Goal: Task Accomplishment & Management: Manage account settings

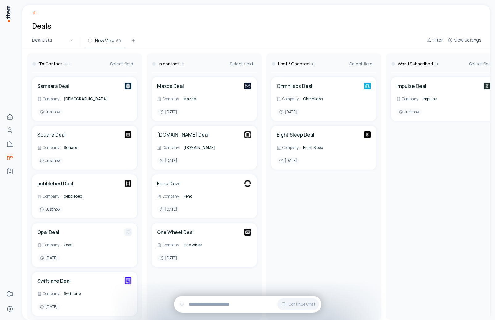
click at [35, 14] on icon at bounding box center [35, 13] width 6 height 6
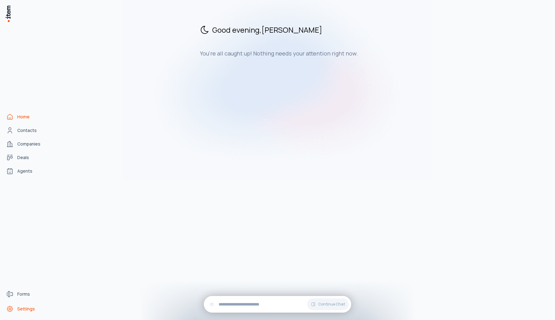
click at [21, 309] on span "Settings" at bounding box center [26, 309] width 18 height 6
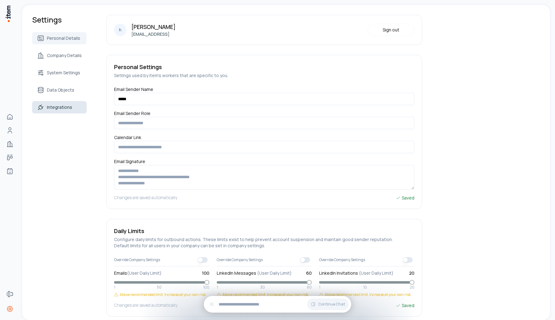
click at [59, 108] on span "Integrations" at bounding box center [59, 107] width 25 height 6
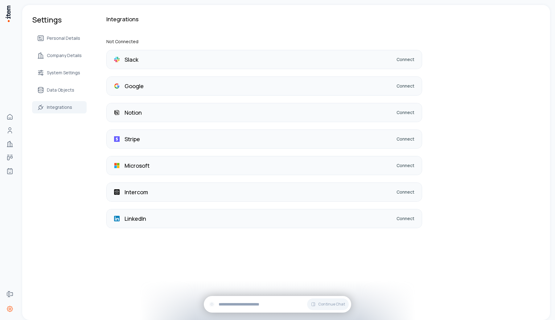
click at [408, 219] on link "Connect" at bounding box center [406, 219] width 18 height 6
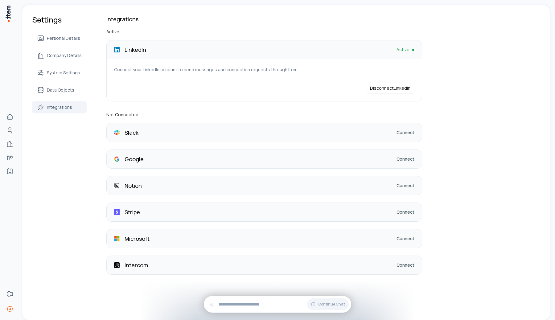
click at [352, 163] on div "Google Connect" at bounding box center [264, 159] width 315 height 19
click at [401, 160] on link "Connect" at bounding box center [406, 159] width 18 height 6
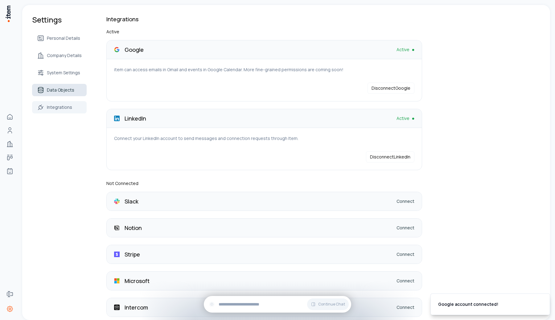
click at [56, 88] on span "Data Objects" at bounding box center [60, 90] width 27 height 6
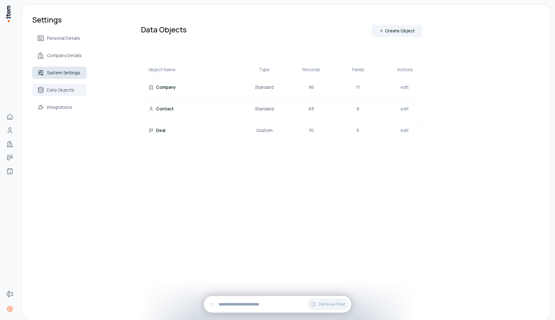
click at [59, 73] on span "System Settings" at bounding box center [63, 73] width 33 height 6
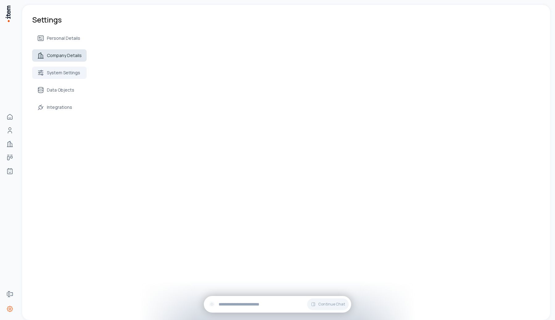
click at [56, 53] on span "Company Details" at bounding box center [64, 55] width 35 height 6
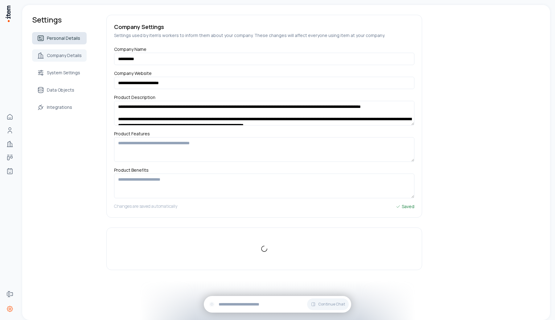
click at [59, 36] on span "Personal Details" at bounding box center [63, 38] width 33 height 6
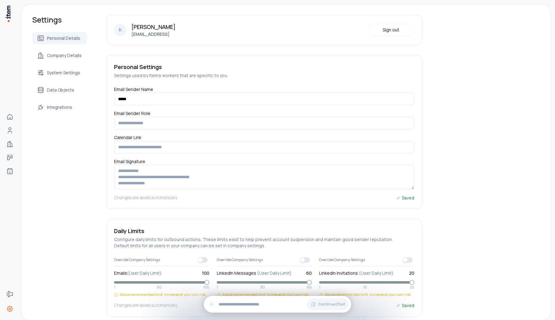
scroll to position [26, 0]
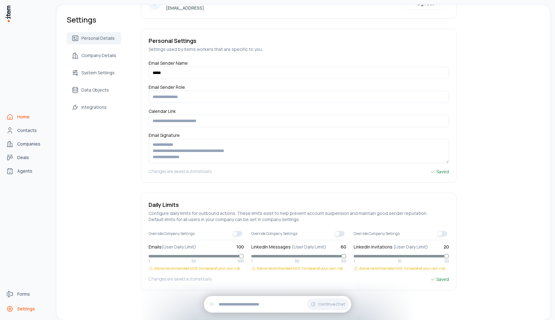
click at [13, 118] on icon "Home" at bounding box center [9, 116] width 7 height 7
